Goal: Information Seeking & Learning: Find specific fact

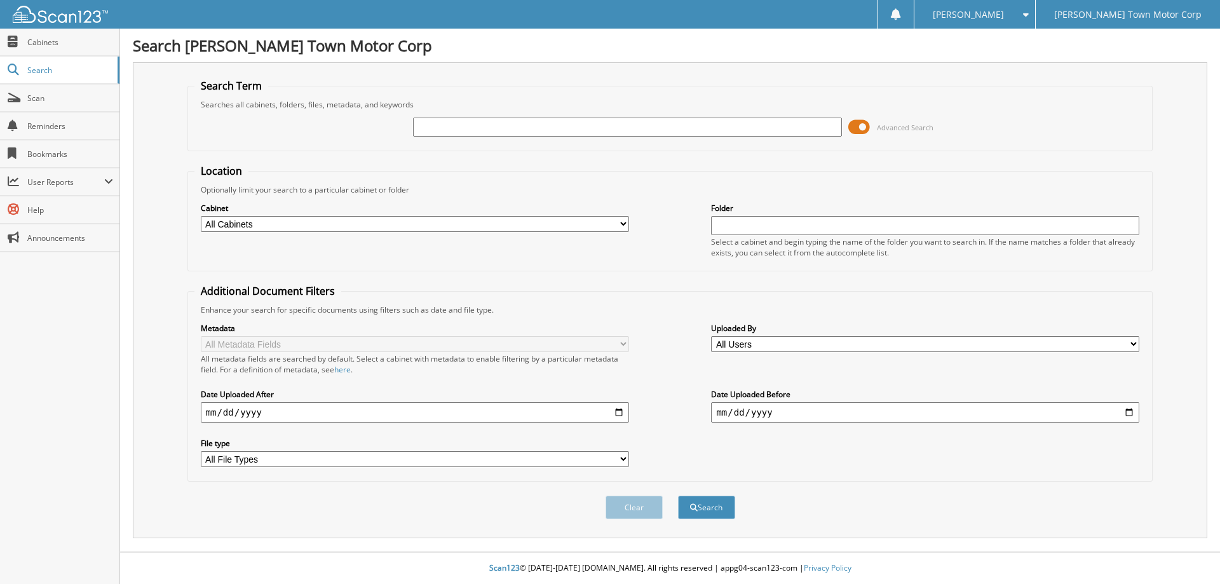
click at [864, 128] on span at bounding box center [860, 127] width 22 height 19
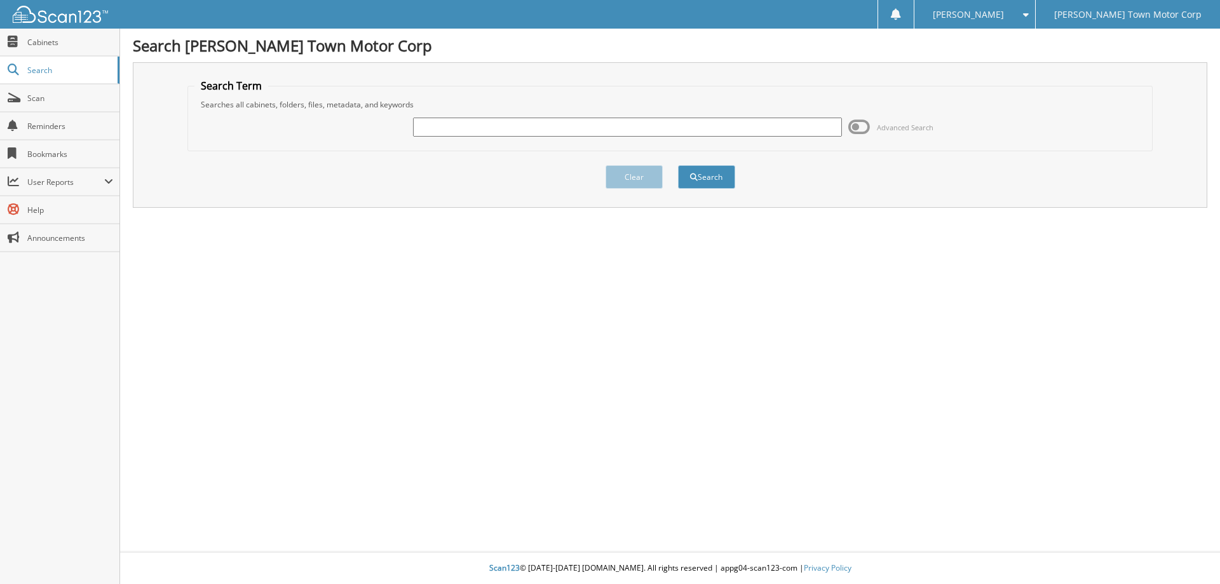
click at [509, 130] on input "text" at bounding box center [627, 127] width 428 height 19
type input "118475"
click at [707, 180] on button "Search" at bounding box center [706, 177] width 57 height 24
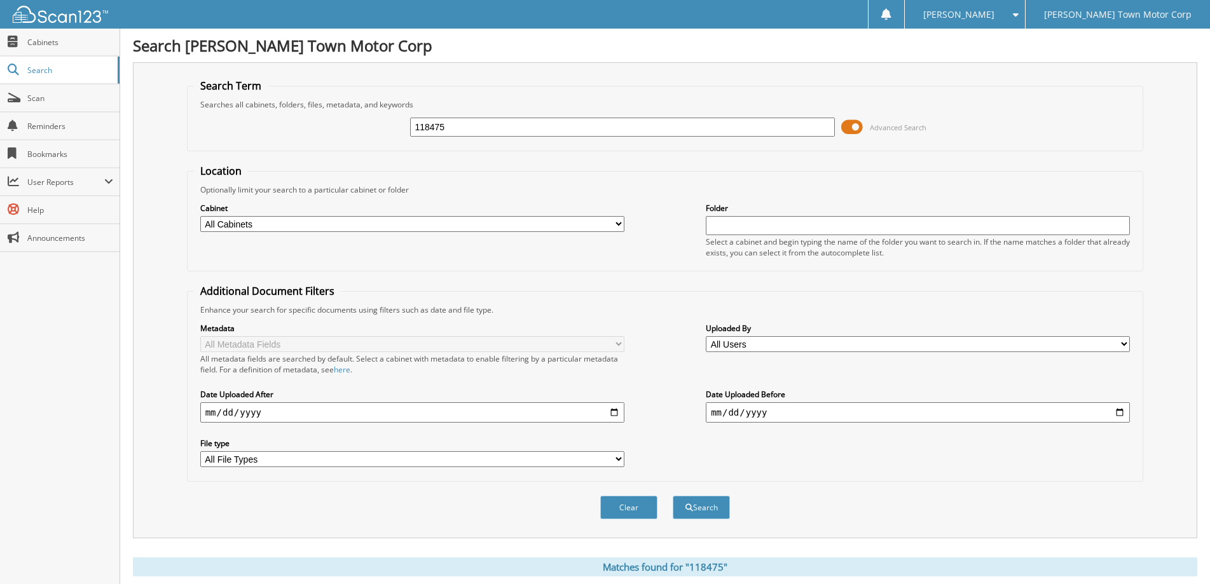
click at [859, 130] on span at bounding box center [852, 127] width 22 height 19
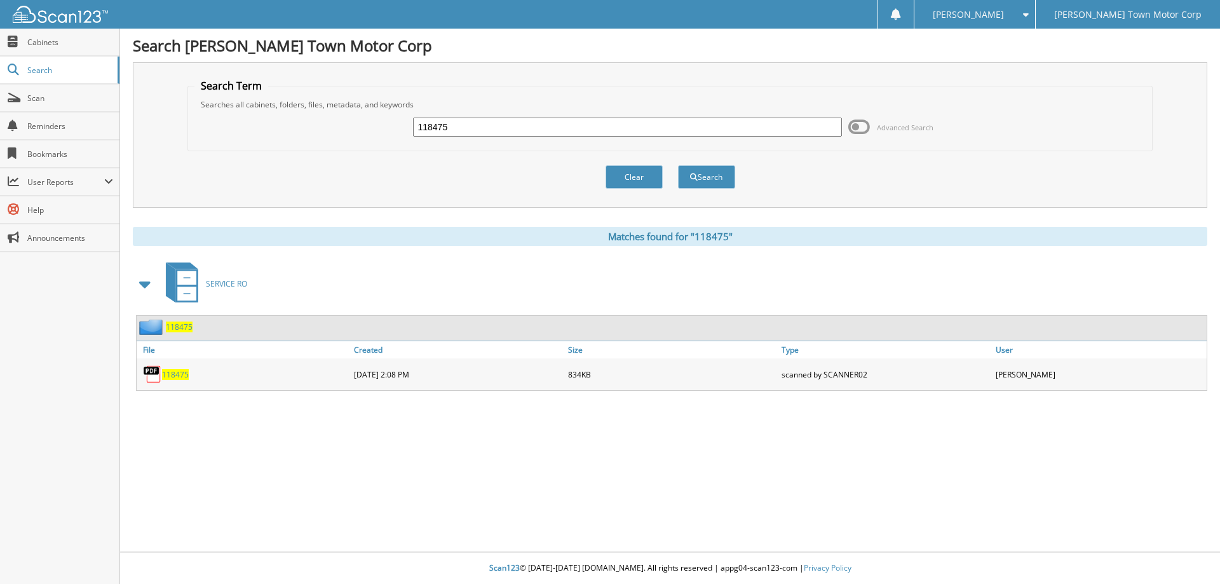
click at [171, 376] on span "118475" at bounding box center [175, 374] width 27 height 11
drag, startPoint x: 462, startPoint y: 126, endPoint x: 400, endPoint y: 125, distance: 62.3
click at [400, 126] on div "118475 Advanced Search" at bounding box center [670, 127] width 952 height 34
type input "116347"
click at [712, 177] on button "Search" at bounding box center [706, 177] width 57 height 24
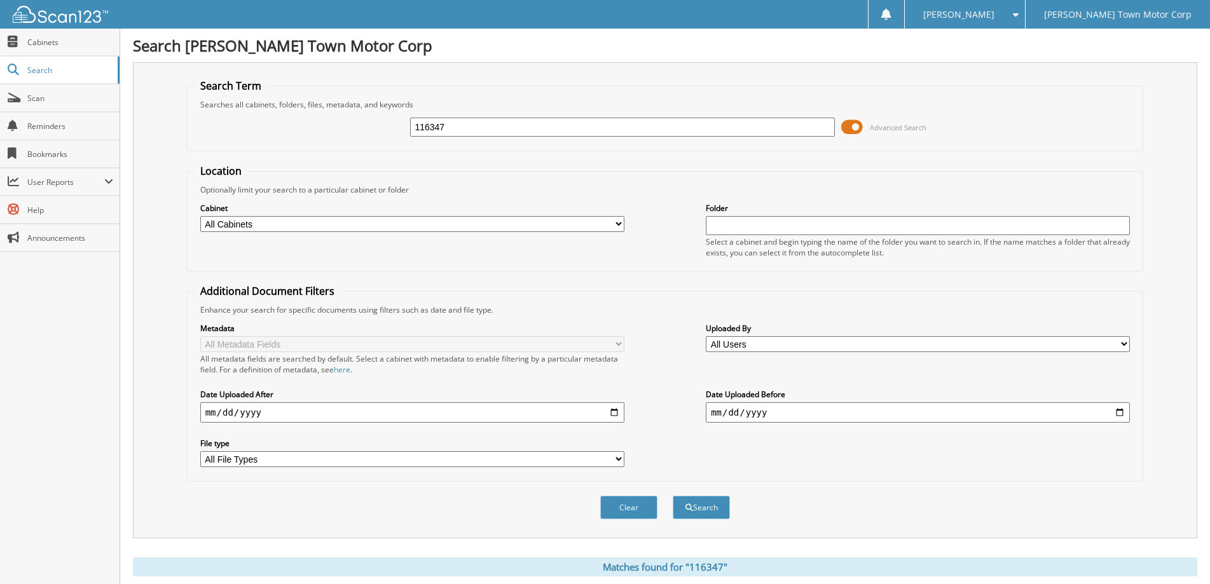
click at [858, 123] on span at bounding box center [852, 127] width 22 height 19
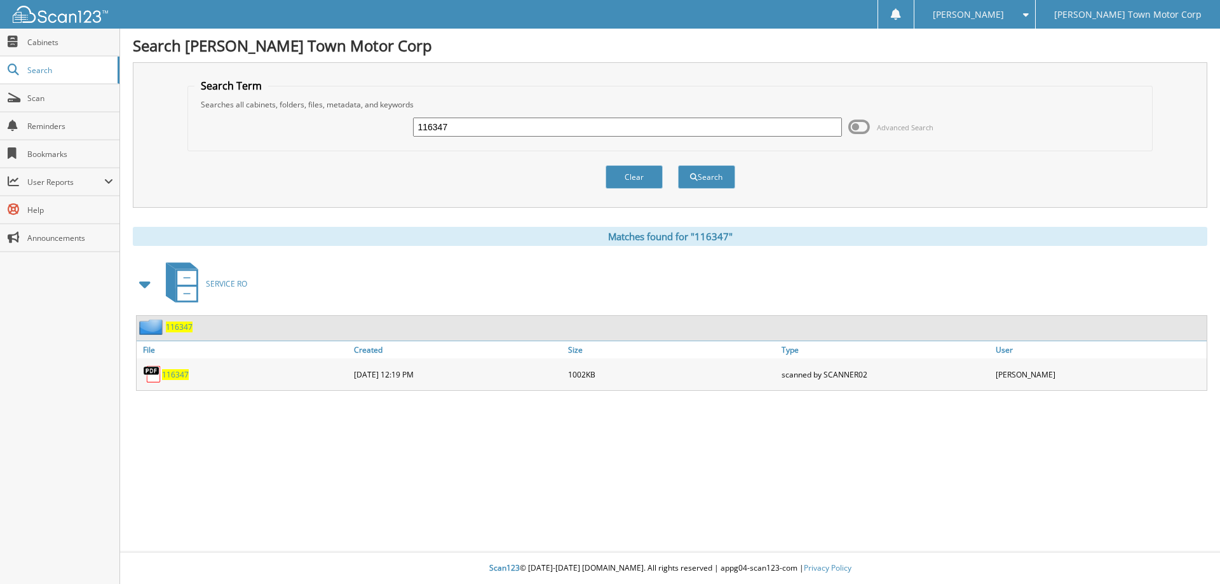
click at [183, 375] on span "116347" at bounding box center [175, 374] width 27 height 11
click at [480, 123] on input "116347" at bounding box center [627, 127] width 428 height 19
click at [618, 156] on div "Clear Search" at bounding box center [671, 176] width 966 height 51
click at [638, 179] on button "Clear" at bounding box center [634, 177] width 57 height 24
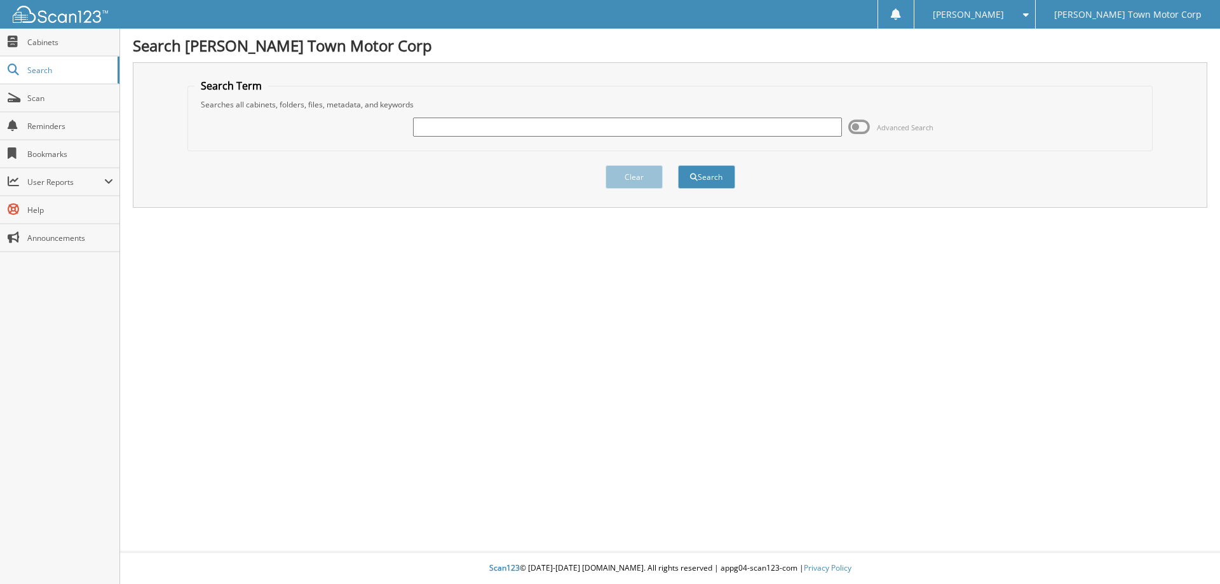
drag, startPoint x: 461, startPoint y: 128, endPoint x: 483, endPoint y: 128, distance: 22.2
click at [461, 128] on input "text" at bounding box center [627, 127] width 428 height 19
type input "117031"
click at [678, 165] on button "Search" at bounding box center [706, 177] width 57 height 24
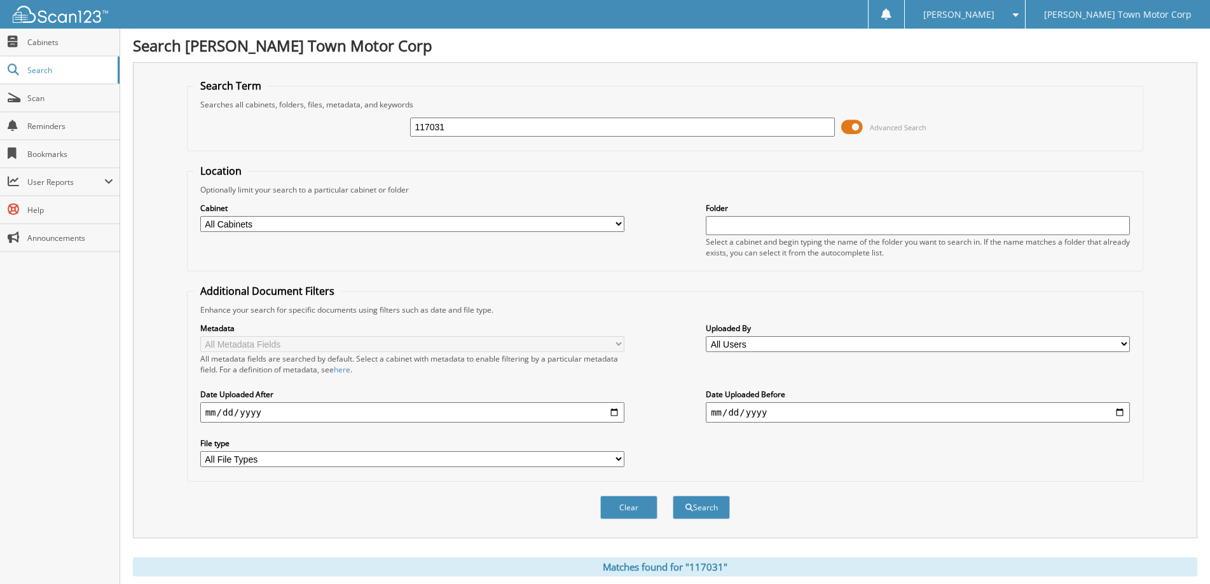
click at [858, 131] on span at bounding box center [852, 127] width 22 height 19
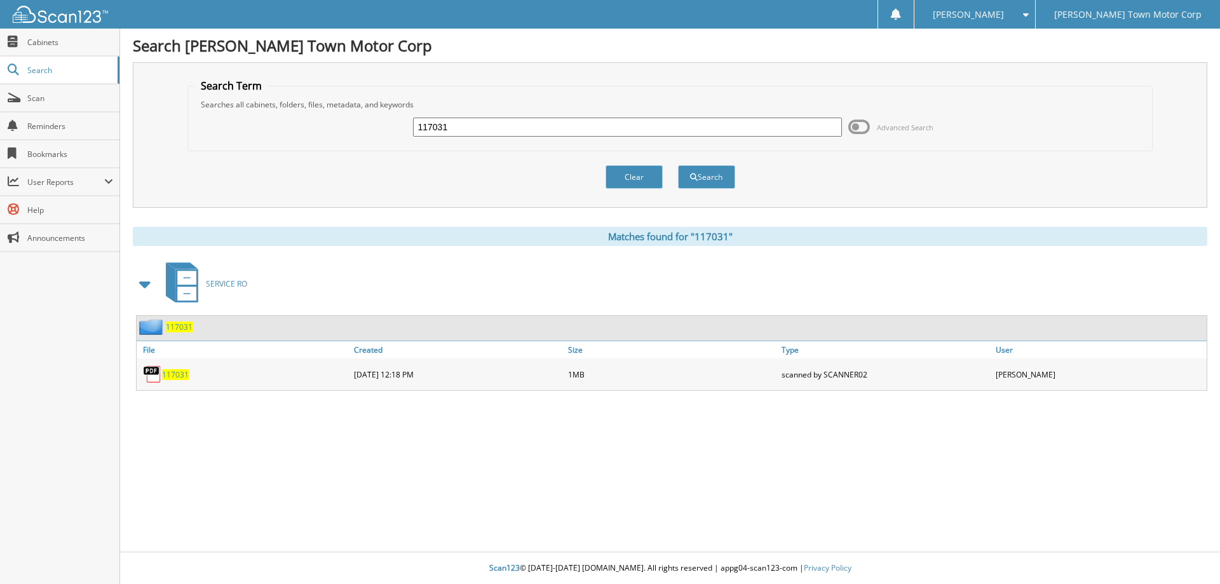
click at [177, 376] on span "117031" at bounding box center [175, 374] width 27 height 11
click at [468, 125] on input "117031" at bounding box center [627, 127] width 428 height 19
type input "1"
type input "120876"
click at [708, 175] on button "Search" at bounding box center [706, 177] width 57 height 24
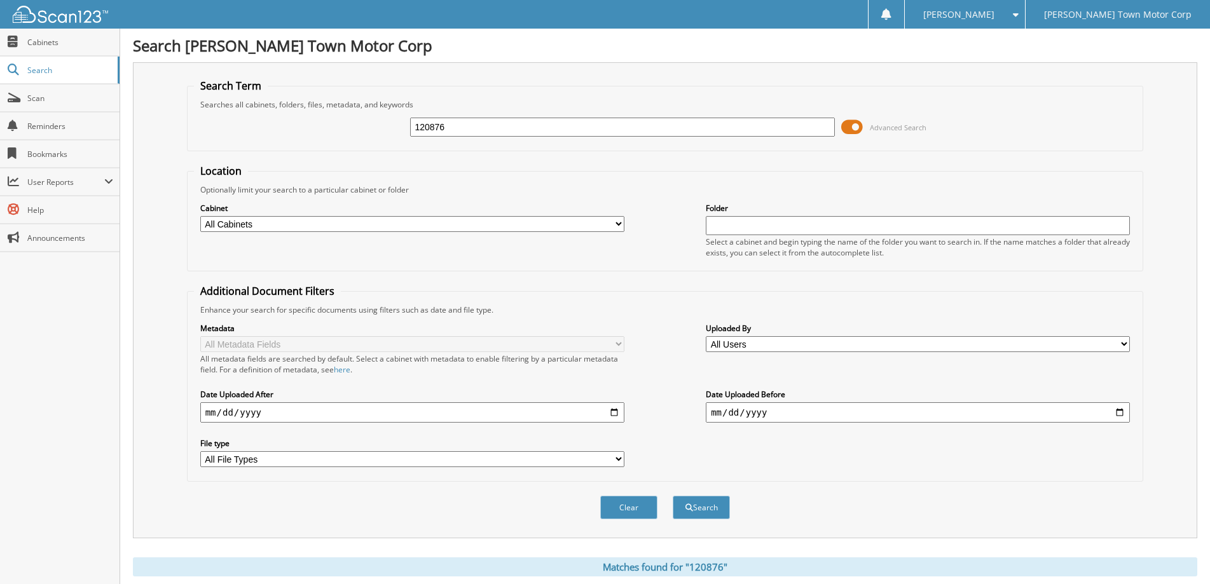
click at [854, 123] on span at bounding box center [852, 127] width 22 height 19
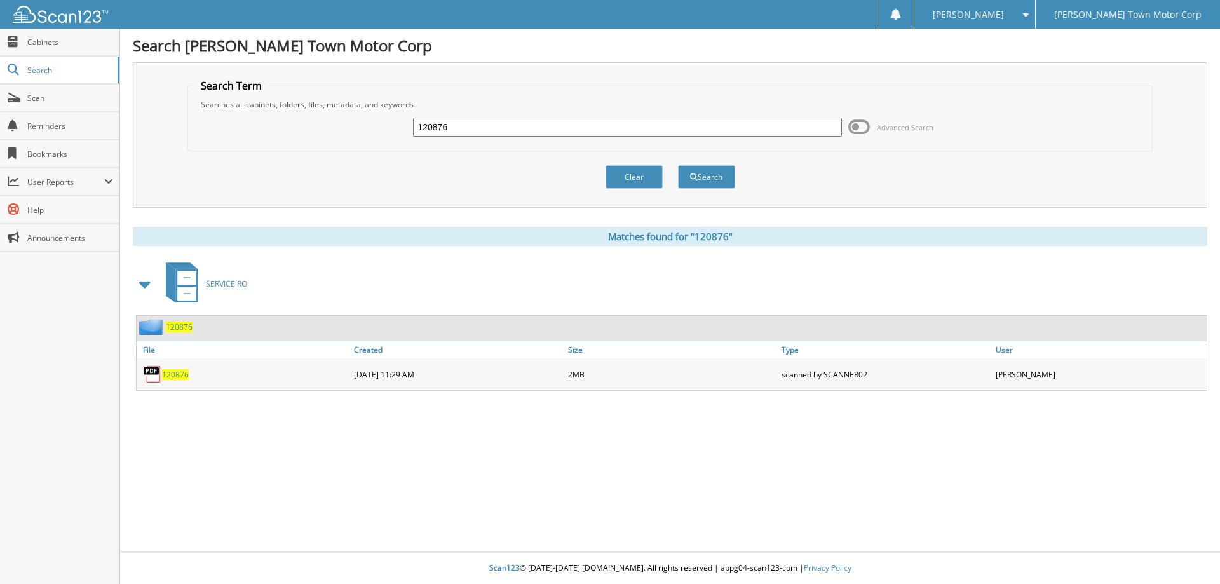
click at [179, 376] on span "120876" at bounding box center [175, 374] width 27 height 11
drag, startPoint x: 631, startPoint y: 179, endPoint x: 636, endPoint y: 163, distance: 17.1
click at [634, 169] on button "Clear" at bounding box center [634, 177] width 57 height 24
